Goal: Find specific page/section: Find specific page/section

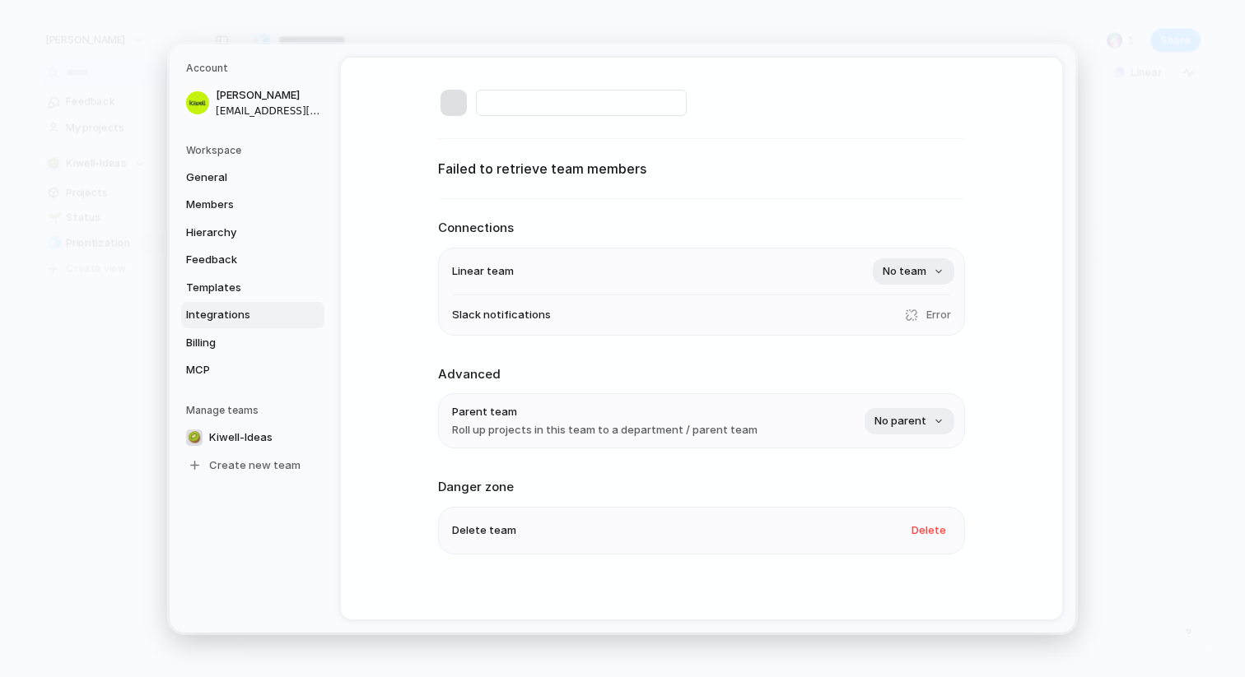
click at [243, 315] on span "Integrations" at bounding box center [238, 315] width 105 height 16
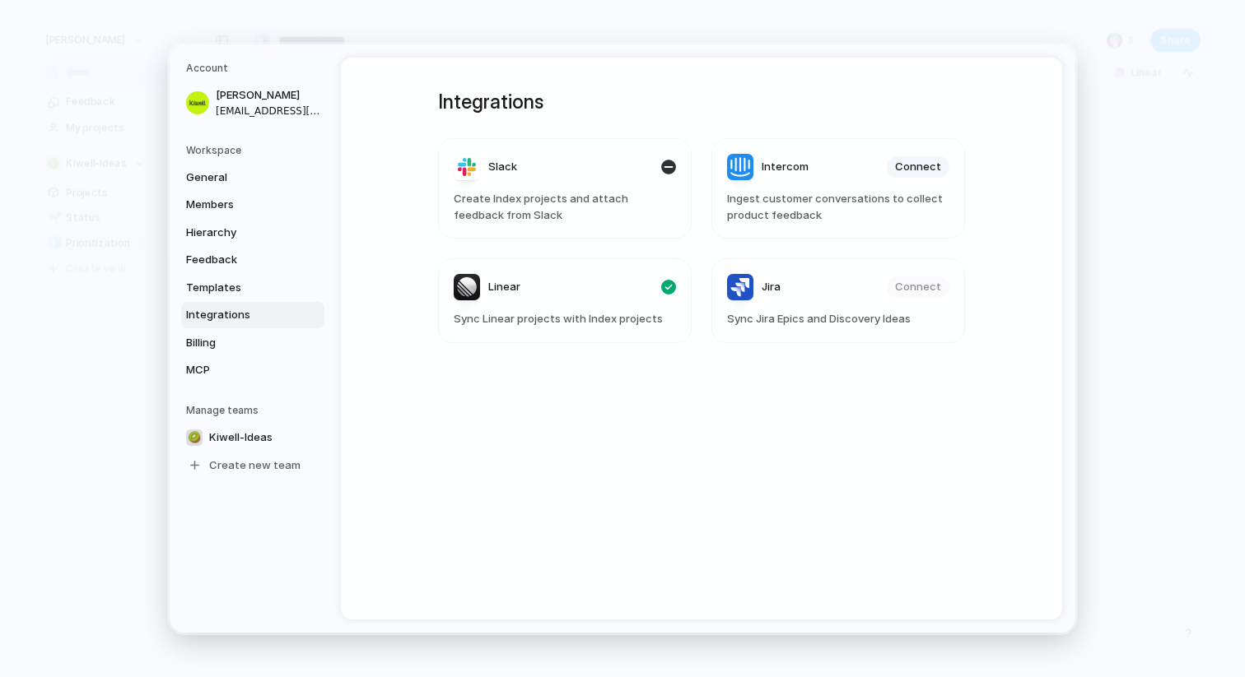
click at [662, 170] on div "button" at bounding box center [668, 167] width 15 height 15
click at [640, 95] on h1 "Integrations" at bounding box center [701, 102] width 527 height 30
